Goal: Task Accomplishment & Management: Use online tool/utility

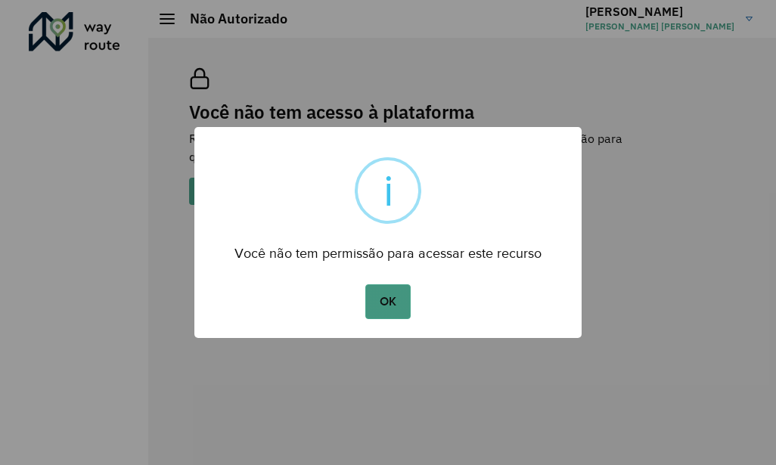
click at [389, 284] on button "OK" at bounding box center [387, 301] width 45 height 35
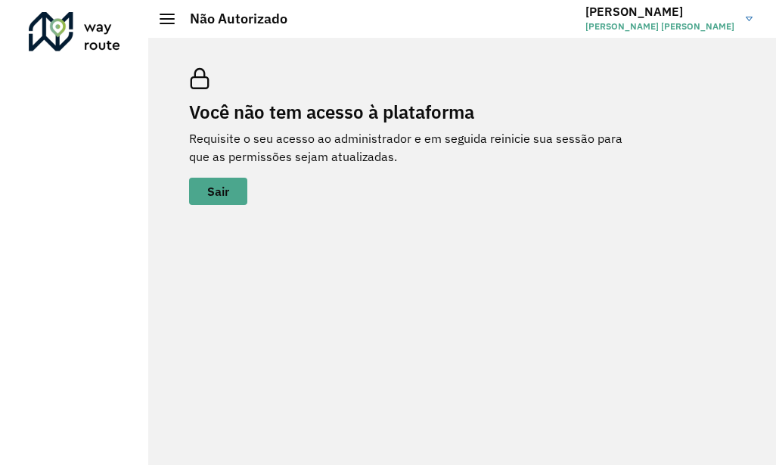
click at [172, 20] on div at bounding box center [167, 19] width 15 height 11
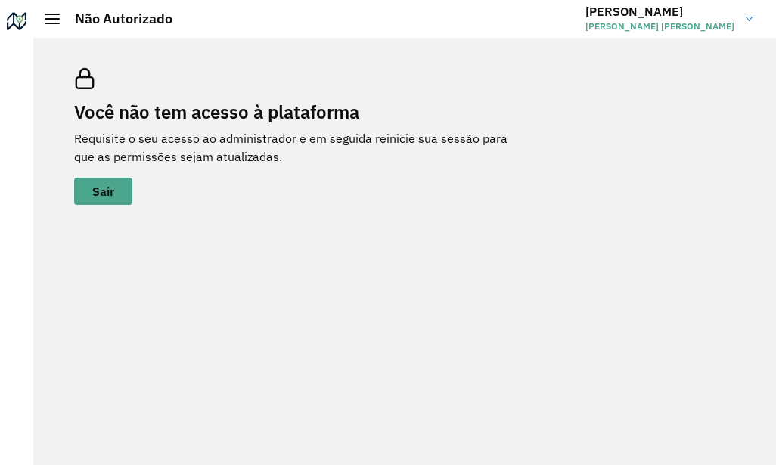
click at [13, 28] on div at bounding box center [17, 24] width 24 height 24
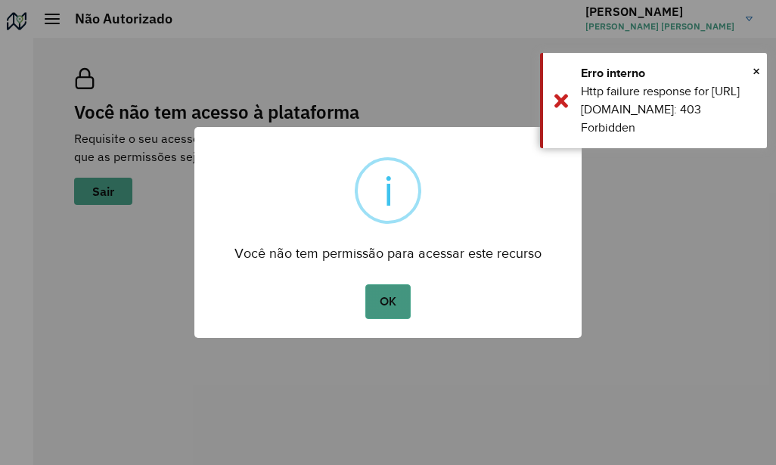
click at [383, 307] on button "OK" at bounding box center [387, 301] width 45 height 35
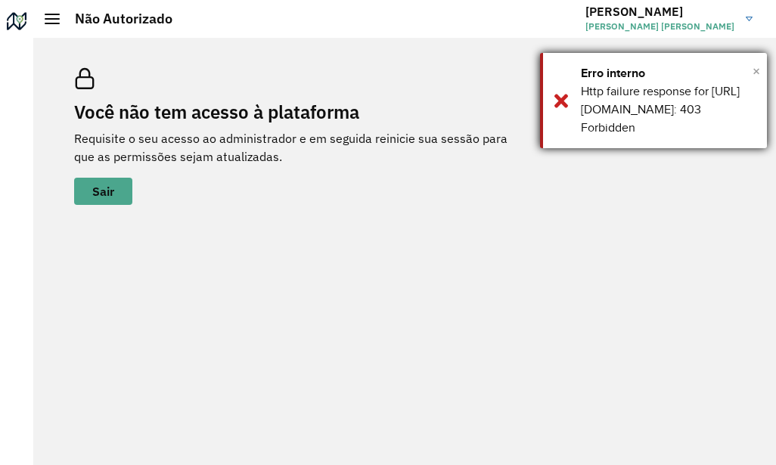
click at [754, 72] on span "×" at bounding box center [756, 71] width 8 height 23
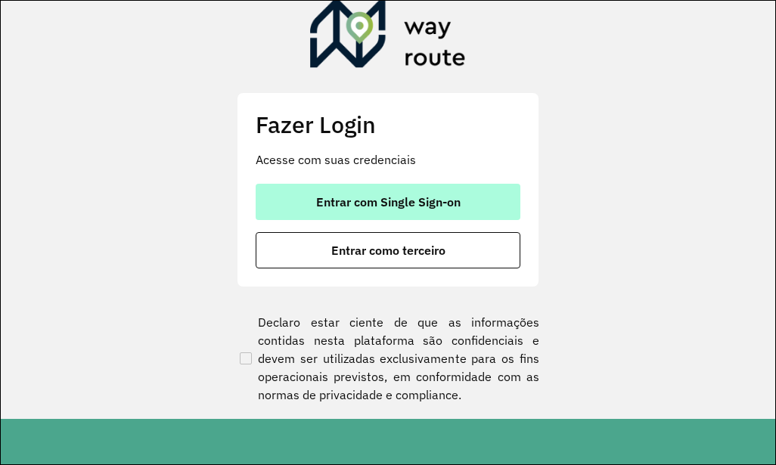
click at [357, 206] on span "Entrar com Single Sign-on" at bounding box center [388, 202] width 144 height 12
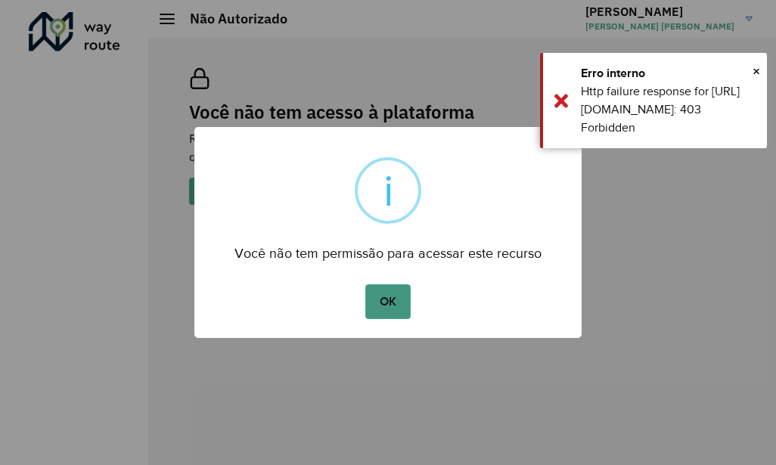
click at [409, 293] on button "OK" at bounding box center [387, 301] width 45 height 35
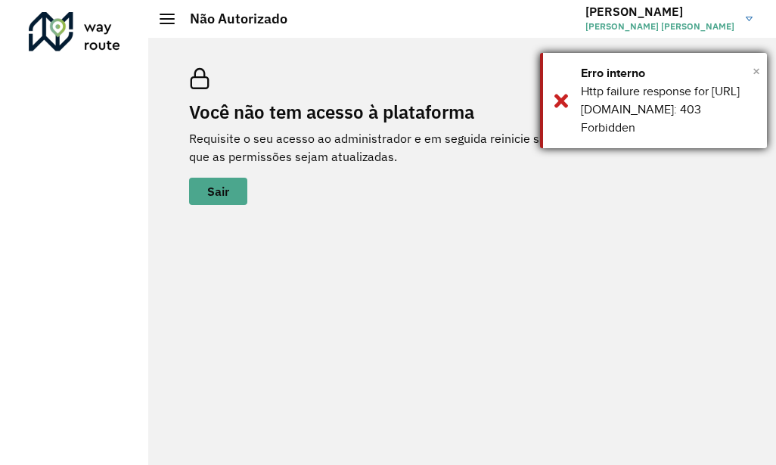
click at [757, 71] on span "×" at bounding box center [756, 71] width 8 height 23
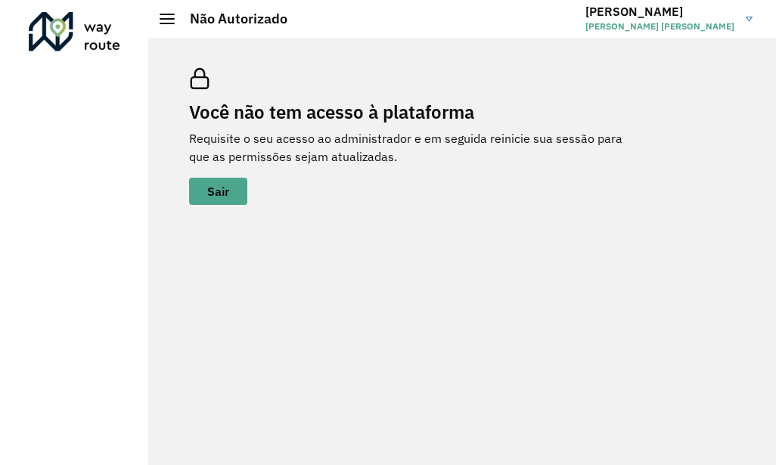
click at [723, 20] on span "[PERSON_NAME] [PERSON_NAME]" at bounding box center [659, 27] width 149 height 14
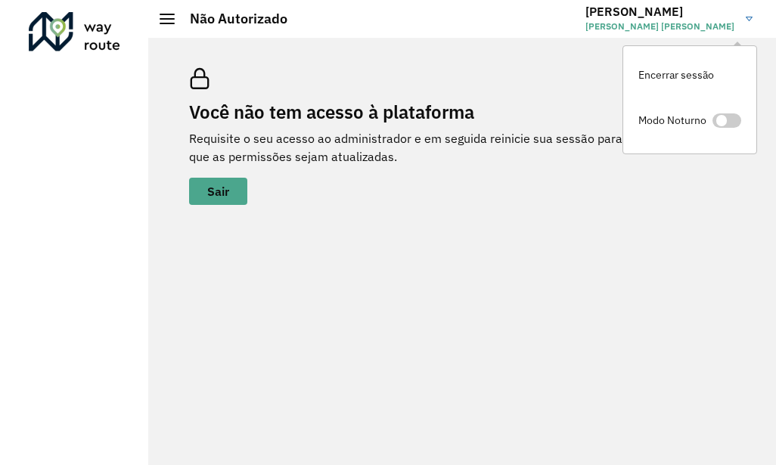
click at [723, 20] on span "[PERSON_NAME] [PERSON_NAME]" at bounding box center [659, 27] width 149 height 14
